Goal: Navigation & Orientation: Find specific page/section

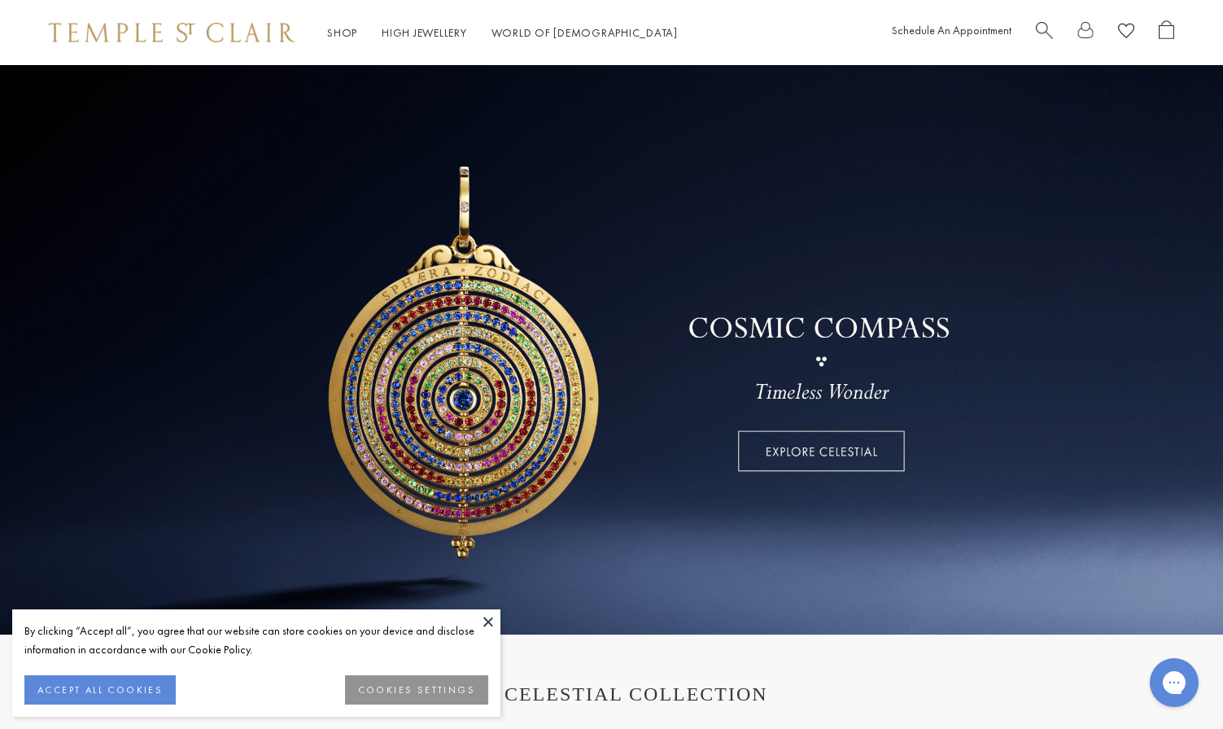
drag, startPoint x: 526, startPoint y: 434, endPoint x: 264, endPoint y: 119, distance: 410.1
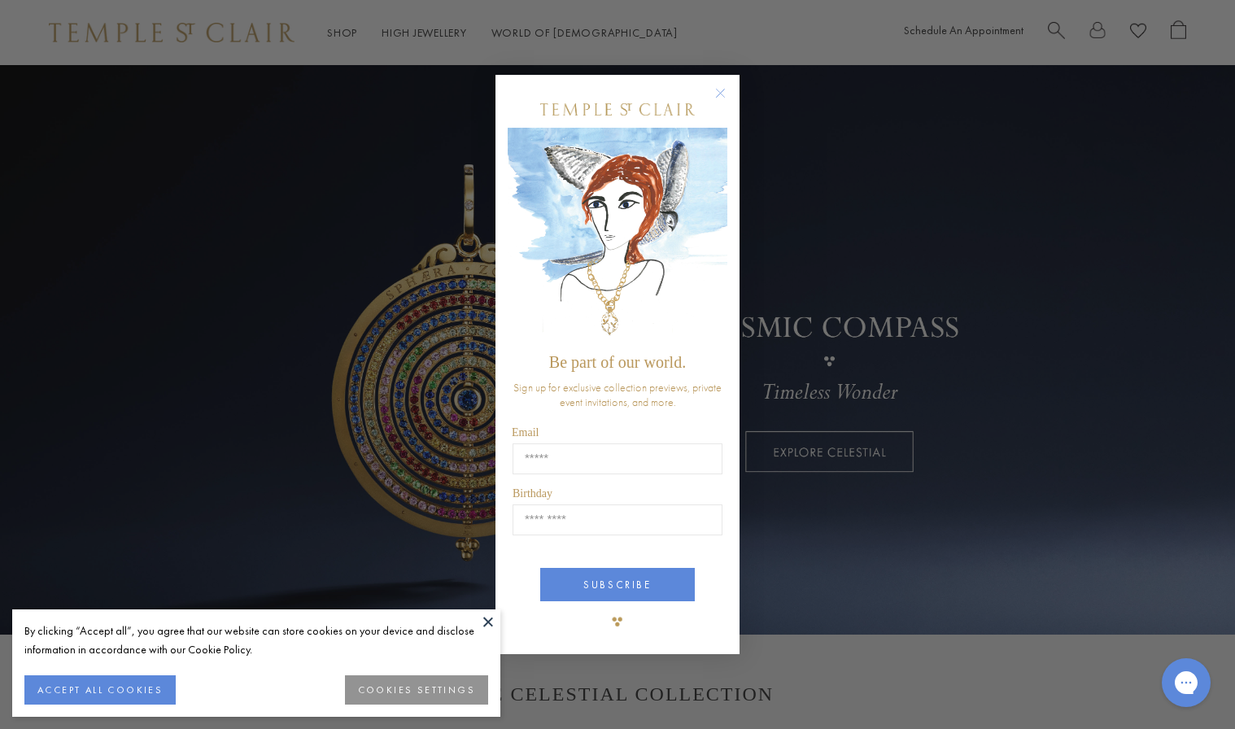
click at [723, 90] on circle "Close dialog" at bounding box center [721, 94] width 20 height 20
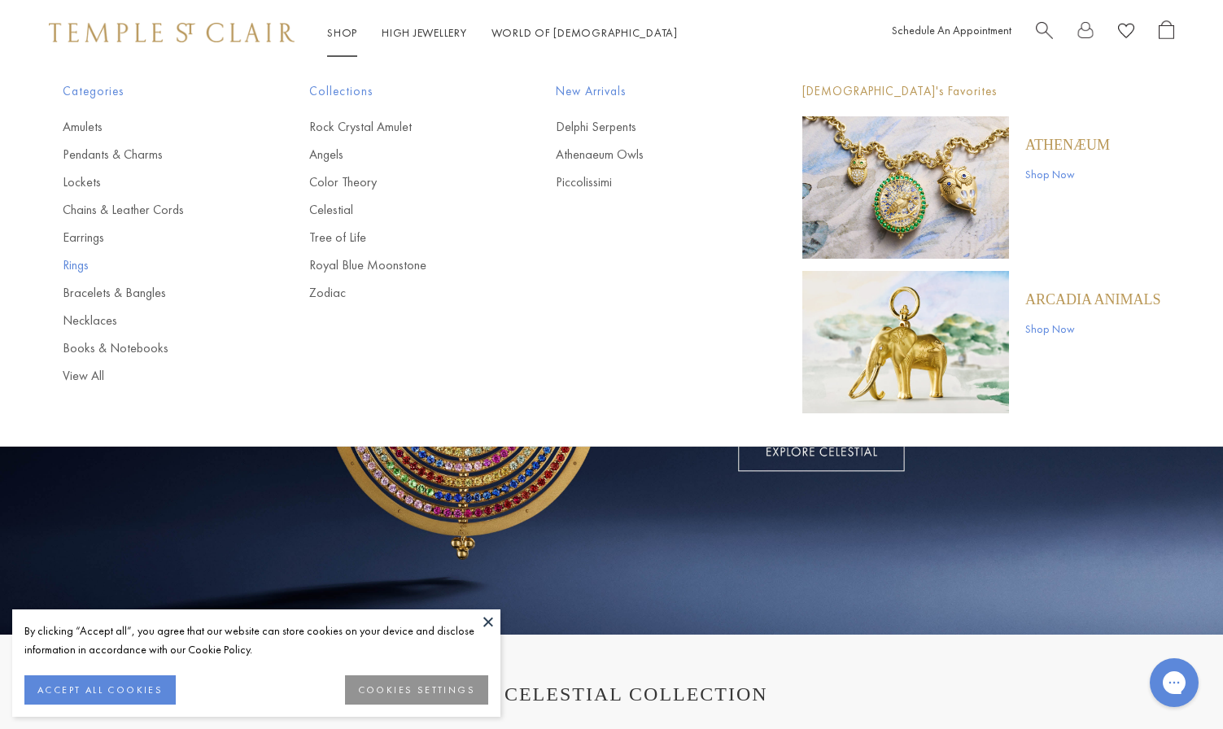
click at [86, 262] on link "Rings" at bounding box center [153, 265] width 181 height 18
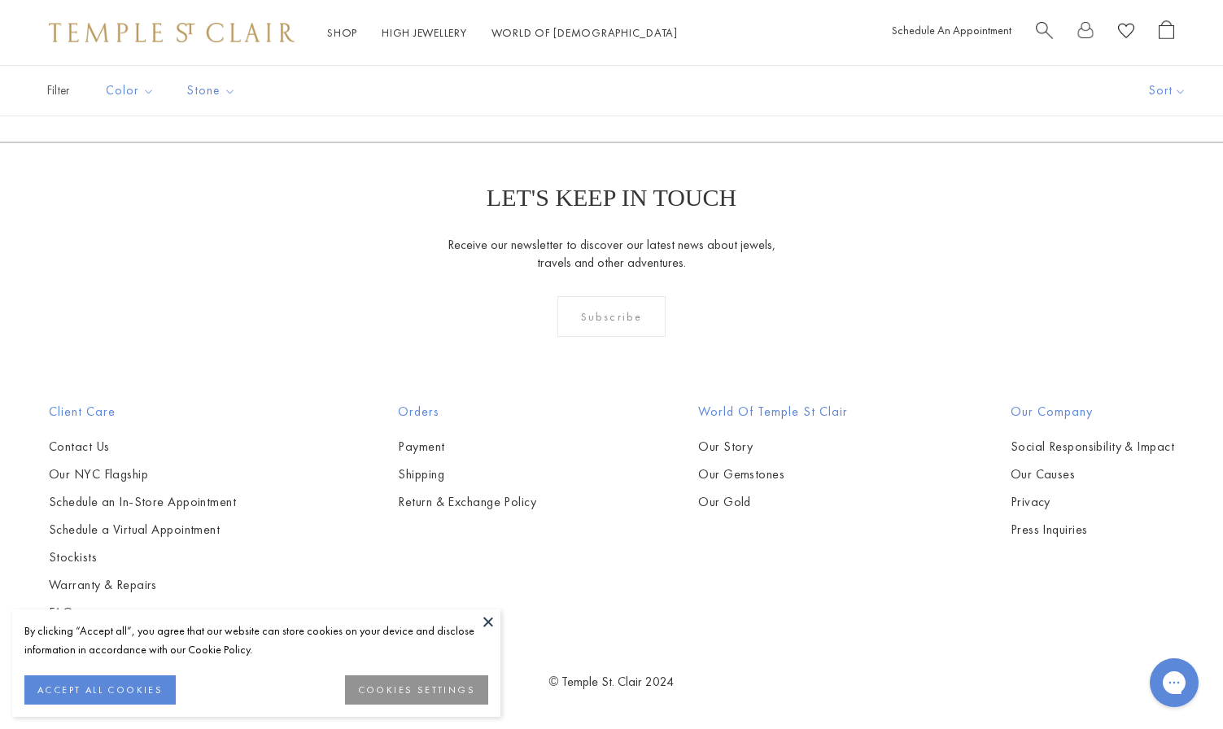
scroll to position [6589, 0]
click at [605, 76] on link "2" at bounding box center [612, 54] width 53 height 45
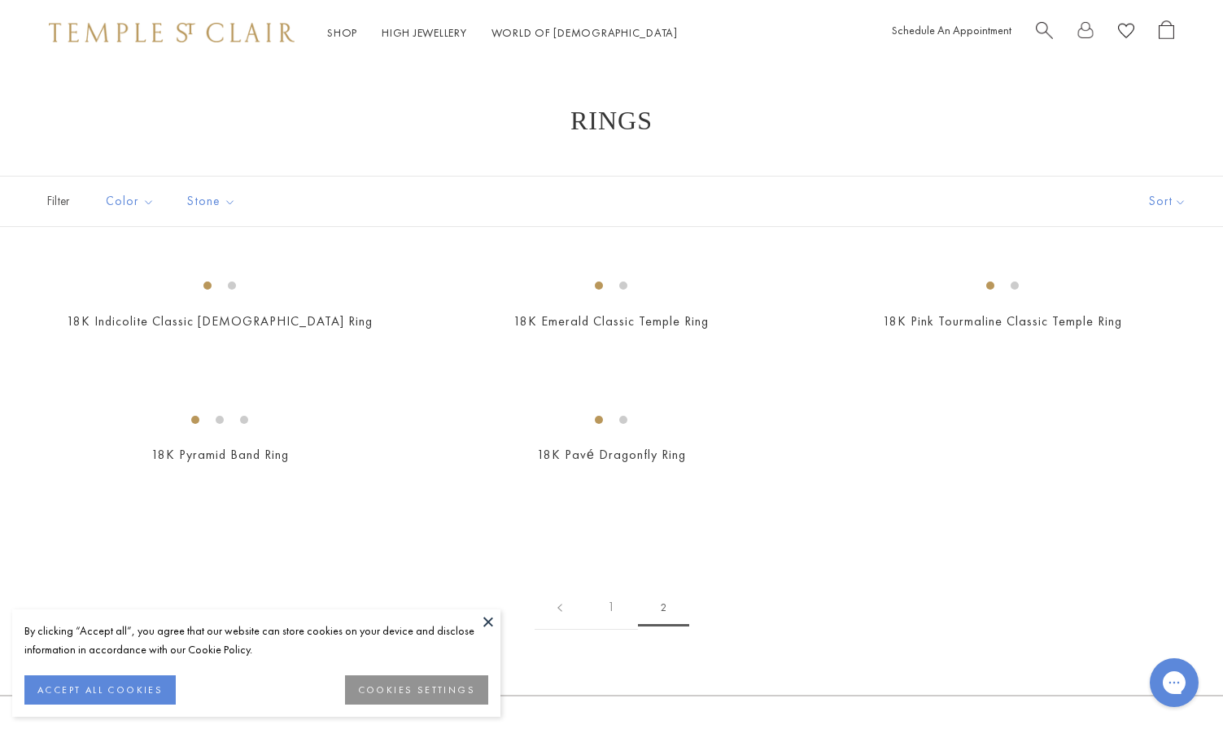
drag, startPoint x: 940, startPoint y: 369, endPoint x: 512, endPoint y: 136, distance: 486.7
